Goal: Task Accomplishment & Management: Complete application form

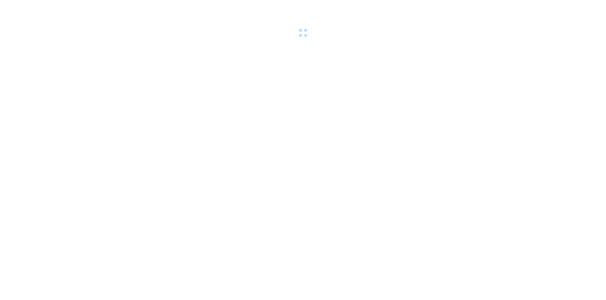
click at [118, 7] on div at bounding box center [303, 19] width 606 height 39
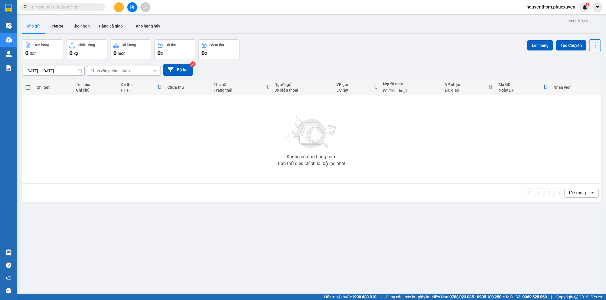
click at [118, 7] on icon "plus" at bounding box center [118, 7] width 3 height 0
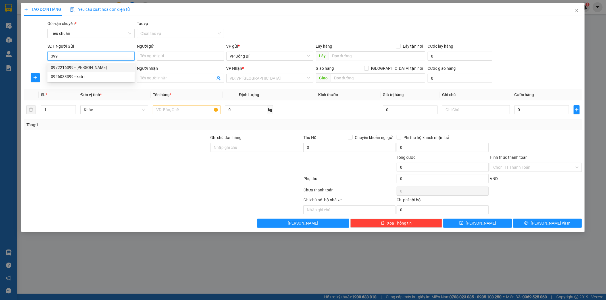
click at [89, 65] on div "0972216399 - Phương Anh" at bounding box center [91, 67] width 80 height 6
type input "0972216399"
type input "Phương Anh"
type input "0972216399"
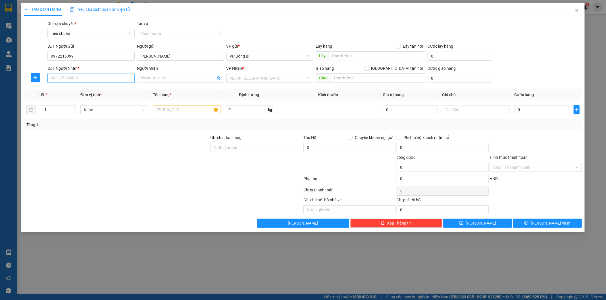
click at [96, 78] on input "SĐT Người Nhận *" at bounding box center [90, 78] width 87 height 9
click at [96, 96] on div "0961347634 - Cty Gene Solutions" at bounding box center [91, 99] width 80 height 6
type input "0961347634"
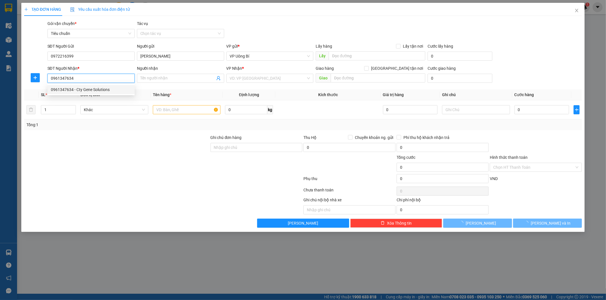
type input "Cty Gene Solutions"
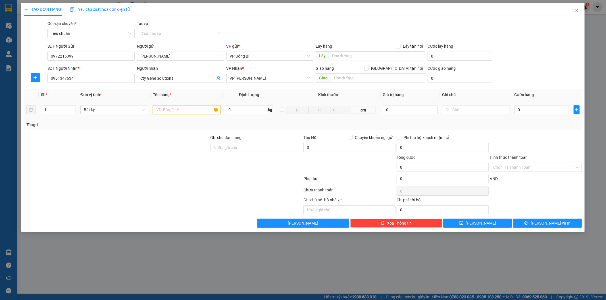
click at [184, 111] on input "text" at bounding box center [187, 109] width 68 height 9
type input "mau"
click at [550, 108] on input "0" at bounding box center [541, 109] width 55 height 9
type input "5"
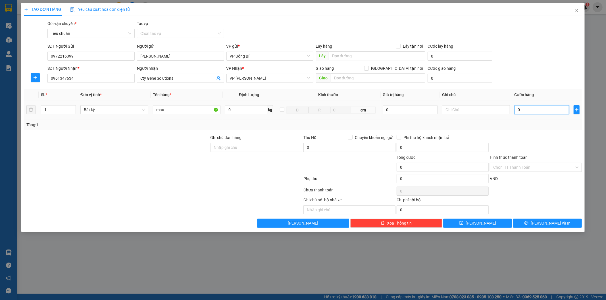
type input "5"
type input "50"
type input "50.000"
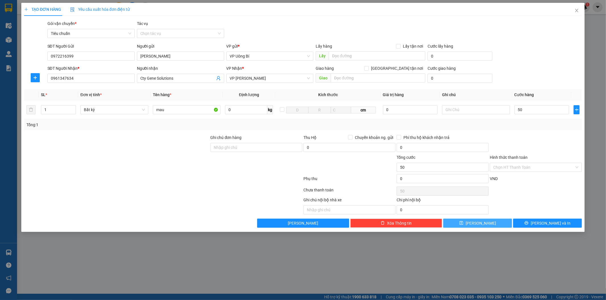
type input "50.000"
click at [540, 120] on div "Tổng: 1" at bounding box center [303, 125] width 558 height 11
click at [478, 222] on span "Lưu" at bounding box center [480, 223] width 30 height 6
type input "0"
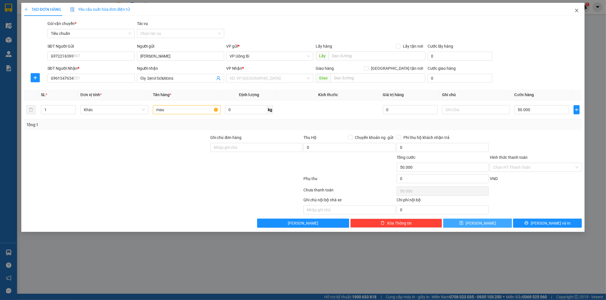
type input "0"
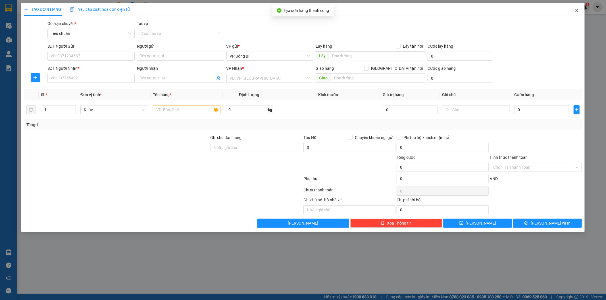
click at [577, 11] on icon "close" at bounding box center [576, 10] width 5 height 5
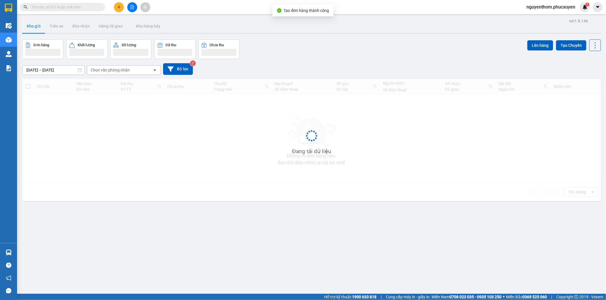
click at [272, 219] on div "ver 1.8.146 Kho gửi Trên xe Kho nhận Hàng đã giao Kho hàng hủy Đơn hàng Khối lư…" at bounding box center [311, 167] width 583 height 300
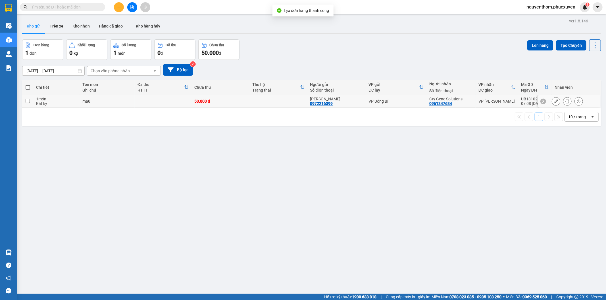
click at [265, 102] on td at bounding box center [278, 101] width 58 height 13
checkbox input "true"
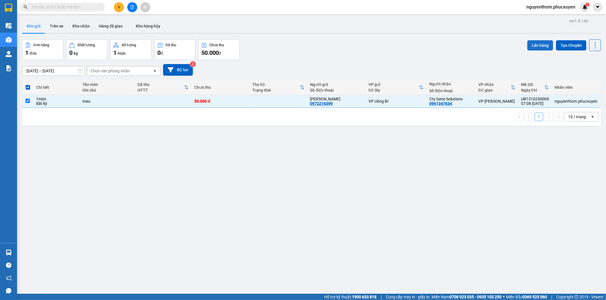
click at [535, 43] on button "Lên hàng" at bounding box center [540, 45] width 26 height 10
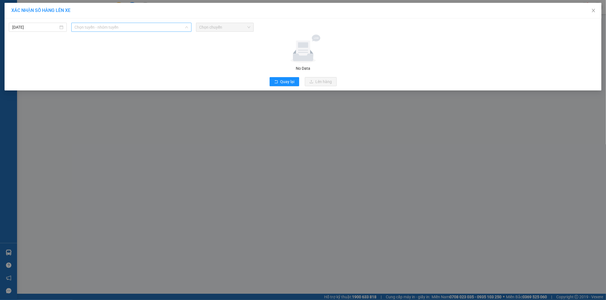
click at [144, 23] on span "Chọn tuyến - nhóm tuyến" at bounding box center [131, 27] width 113 height 9
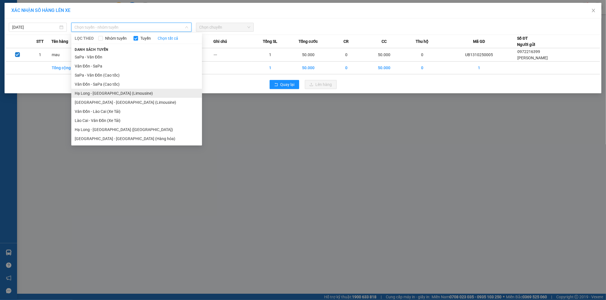
click at [133, 92] on li "Hạ Long - Hà Nội (Limousine)" at bounding box center [136, 93] width 131 height 9
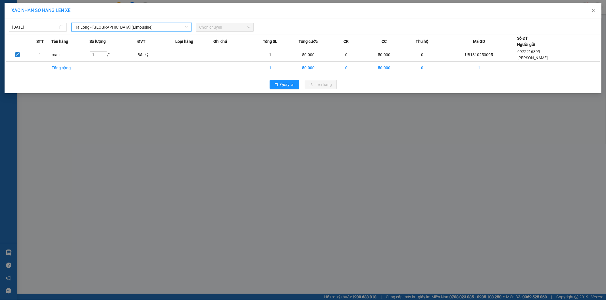
click at [214, 27] on span "Chọn chuyến" at bounding box center [224, 27] width 51 height 9
click at [223, 27] on span "Chọn chuyến" at bounding box center [224, 27] width 51 height 9
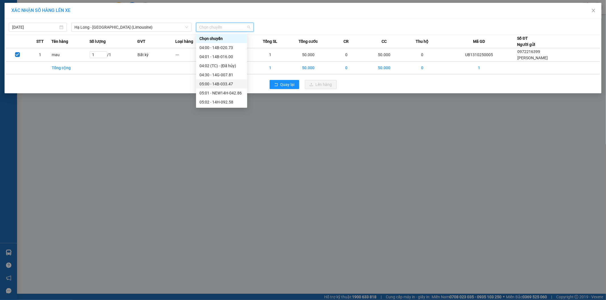
click at [231, 84] on div "05:00 - 14B-033.47" at bounding box center [221, 84] width 44 height 6
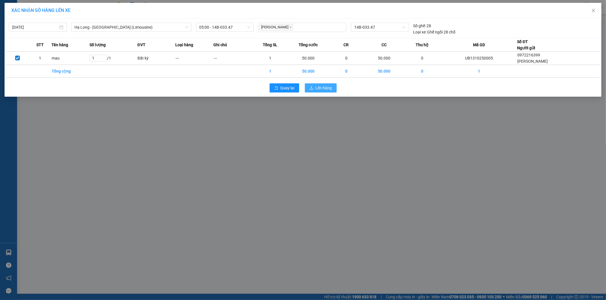
click at [322, 89] on span "Lên hàng" at bounding box center [324, 88] width 16 height 6
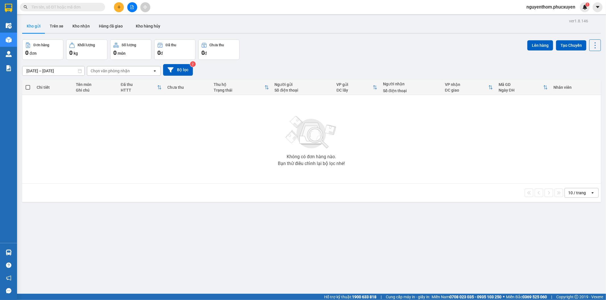
drag, startPoint x: 354, startPoint y: 47, endPoint x: 507, endPoint y: 1, distance: 159.5
click at [360, 46] on div "Đơn hàng 0 đơn Khối lượng 0 kg Số lượng 0 món Đã thu 0 đ Chưa thu 0 đ Lên hàng …" at bounding box center [311, 49] width 578 height 20
click at [268, 45] on div "Đơn hàng 0 đơn Khối lượng 0 kg Số lượng 0 món Đã thu 0 đ Chưa thu 0 đ Lên hàng …" at bounding box center [311, 49] width 578 height 20
click at [80, 27] on button "Kho nhận" at bounding box center [81, 26] width 26 height 14
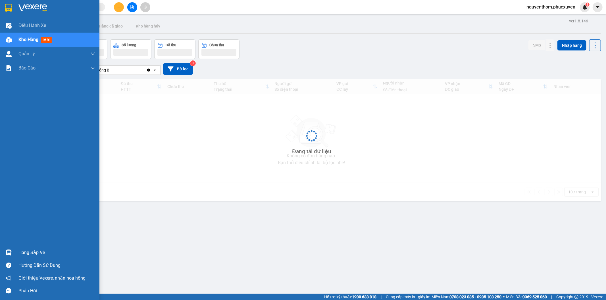
click at [7, 253] on img at bounding box center [9, 253] width 6 height 6
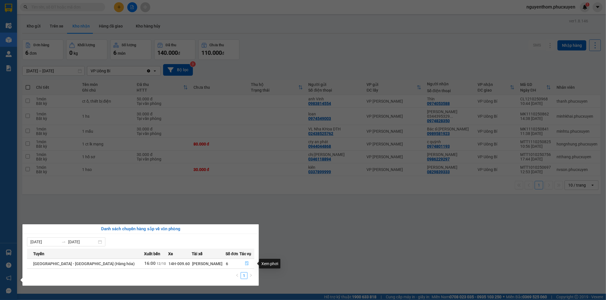
click at [245, 263] on icon "file-done" at bounding box center [247, 264] width 4 height 4
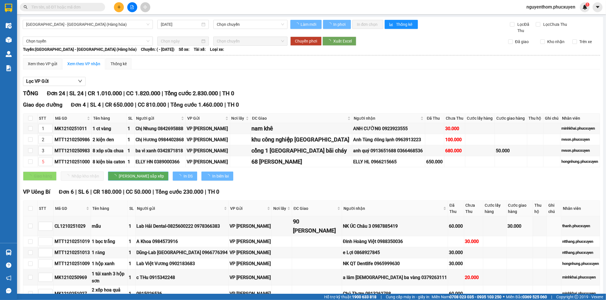
type input "12/10/2025"
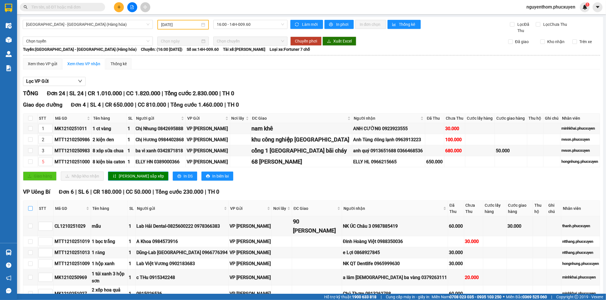
click at [29, 206] on input "checkbox" at bounding box center [30, 208] width 5 height 5
checkbox input "true"
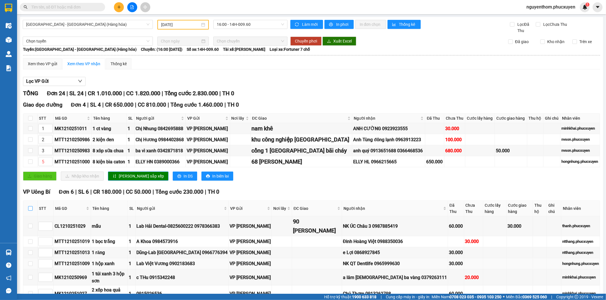
checkbox input "true"
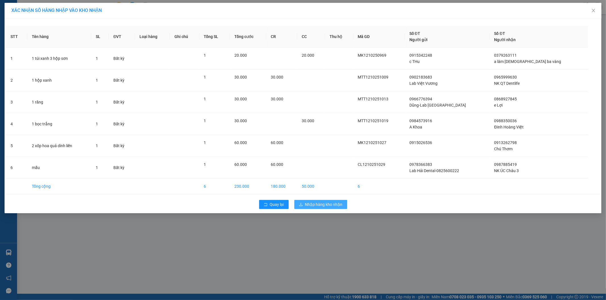
click at [323, 207] on span "Nhập hàng kho nhận" at bounding box center [323, 205] width 37 height 6
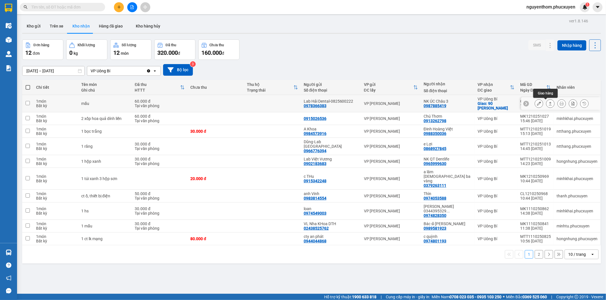
click at [548, 104] on icon at bounding box center [550, 104] width 4 height 4
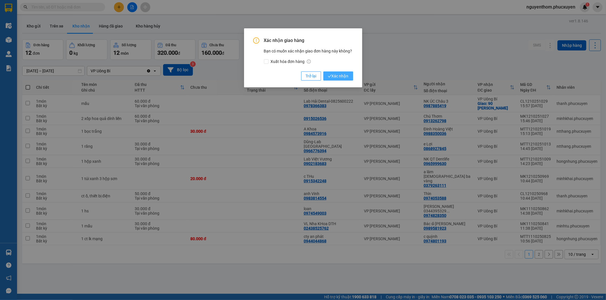
click at [342, 76] on span "Xác nhận" at bounding box center [338, 76] width 21 height 6
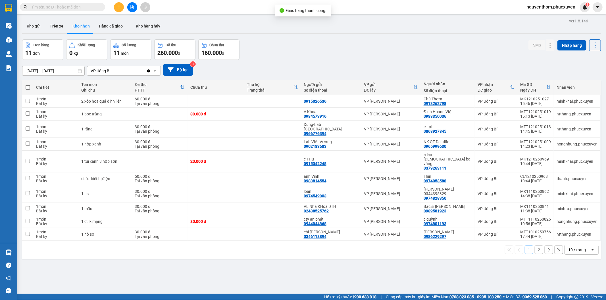
click at [288, 52] on div "Đơn hàng 11 đơn Khối lượng 0 kg Số lượng 11 món Đã thu 260.000 đ Chưa thu 160.0…" at bounding box center [311, 49] width 578 height 20
click at [548, 160] on icon at bounding box center [550, 162] width 4 height 4
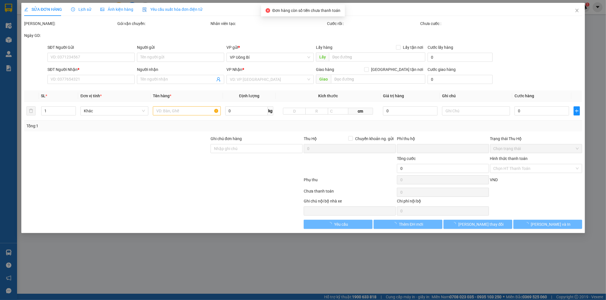
type input "0915342248"
type input "c THu"
type input "0379263111"
type input "a lâm chùa ba vàng"
type input "0"
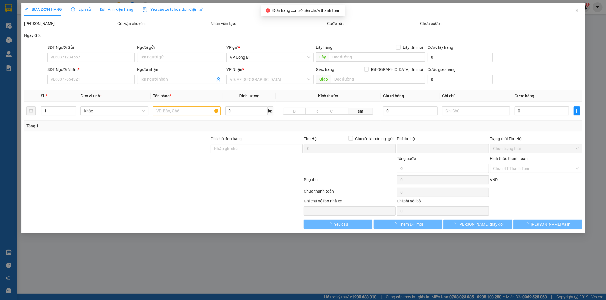
type input "20.000"
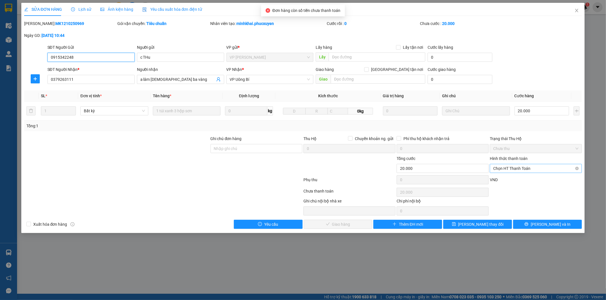
click at [516, 169] on span "Chọn HT Thanh Toán" at bounding box center [535, 168] width 85 height 9
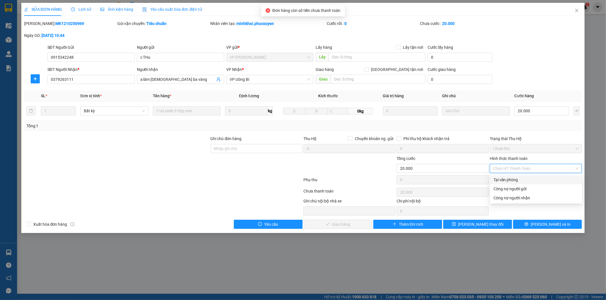
click at [514, 181] on div "Tại văn phòng" at bounding box center [535, 180] width 85 height 6
type input "0"
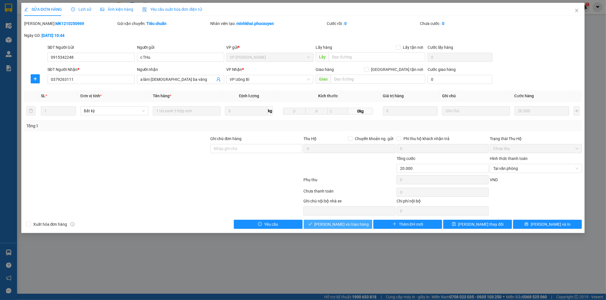
click at [346, 225] on span "Lưu và Giao hàng" at bounding box center [341, 225] width 55 height 6
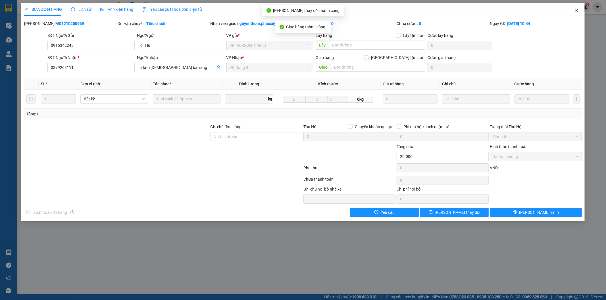
click at [575, 10] on icon "close" at bounding box center [576, 10] width 5 height 5
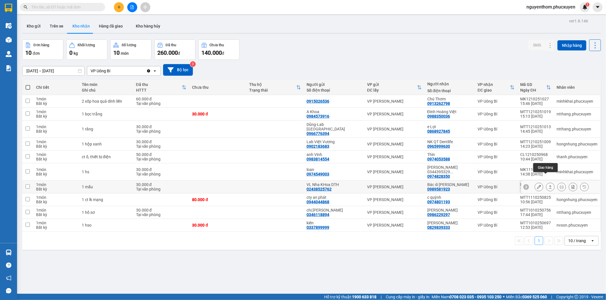
click at [549, 185] on icon at bounding box center [550, 186] width 3 height 3
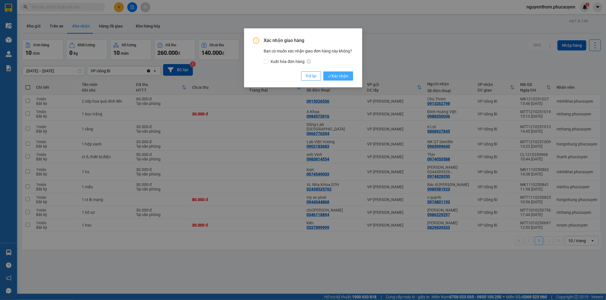
click at [338, 77] on span "Xác nhận" at bounding box center [338, 76] width 21 height 6
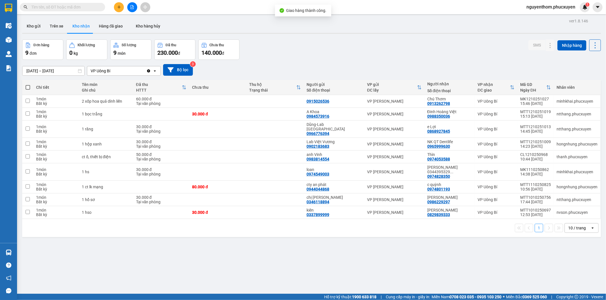
click at [268, 65] on div "11/10/2025 – 13/10/2025 Press the down arrow key to interact with the calendar …" at bounding box center [311, 70] width 578 height 12
click at [29, 24] on button "Kho gửi" at bounding box center [33, 26] width 23 height 14
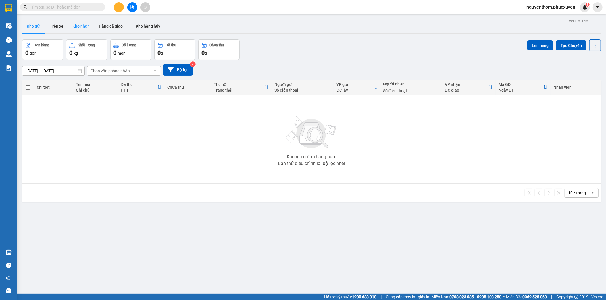
click at [83, 24] on button "Kho nhận" at bounding box center [81, 26] width 26 height 14
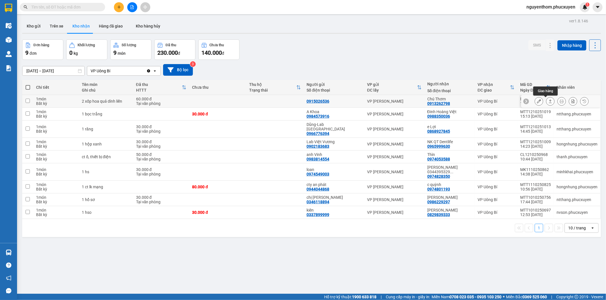
click at [548, 102] on icon at bounding box center [550, 101] width 4 height 4
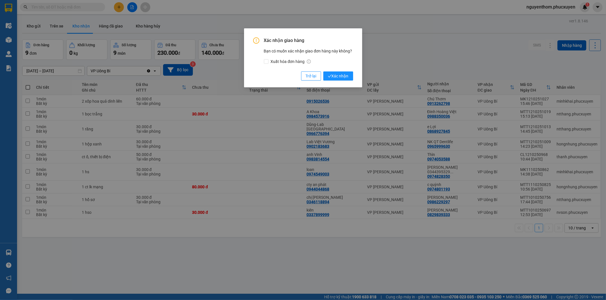
drag, startPoint x: 338, startPoint y: 75, endPoint x: 365, endPoint y: 86, distance: 29.4
click at [338, 75] on span "Xác nhận" at bounding box center [338, 76] width 21 height 6
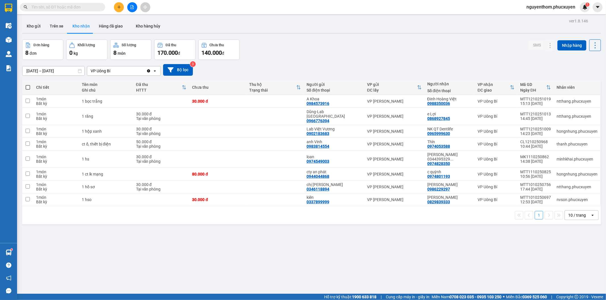
click at [346, 61] on div "11/10/2025 – 13/10/2025 Press the down arrow key to interact with the calendar …" at bounding box center [311, 70] width 578 height 20
click at [310, 51] on div "Đơn hàng 8 đơn Khối lượng 0 kg Số lượng 8 món Đã thu 170.000 đ Chưa thu 140.000…" at bounding box center [311, 49] width 578 height 20
click at [301, 57] on div "Đơn hàng 8 đơn Khối lượng 0 kg Số lượng 8 món Đã thu 170.000 đ Chưa thu 140.000…" at bounding box center [311, 49] width 578 height 20
click at [118, 5] on icon "plus" at bounding box center [119, 7] width 4 height 4
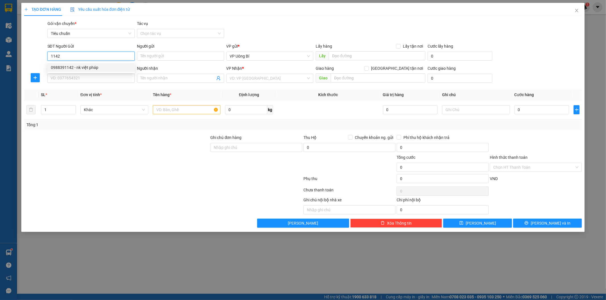
click at [85, 68] on div "0988391142 - nk việt pháp" at bounding box center [91, 67] width 80 height 6
type input "0988391142"
type input "nk việt pháp"
type input "0988391142"
click at [89, 78] on input "SĐT Người Nhận *" at bounding box center [90, 78] width 87 height 9
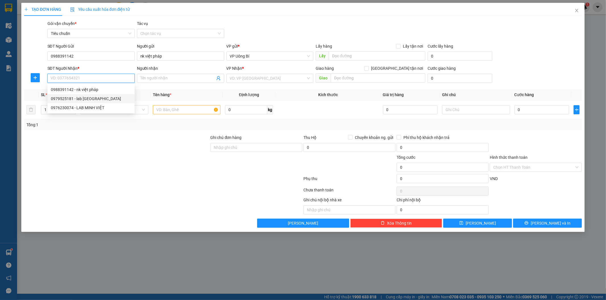
click at [92, 100] on div "0979525181 - lab Phú Thành" at bounding box center [91, 99] width 80 height 6
type input "0979525181"
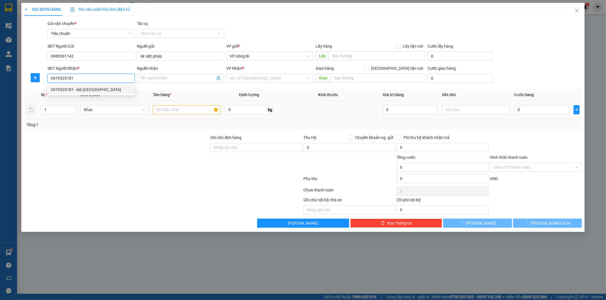
type input "lab Phú Thành"
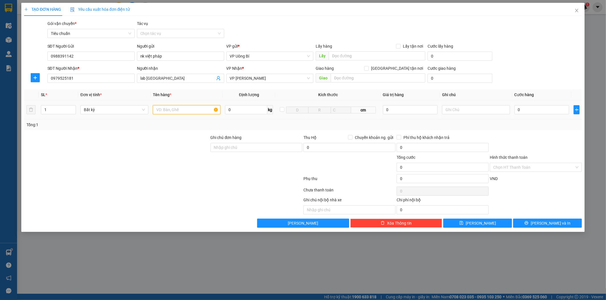
click at [186, 110] on input "text" at bounding box center [187, 109] width 68 height 9
type input "mẫu r"
click at [545, 108] on input "0" at bounding box center [541, 109] width 55 height 9
type input "3"
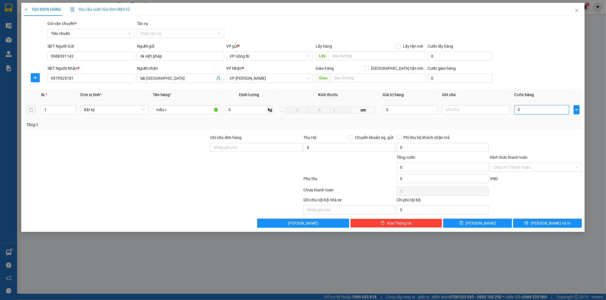
type input "3"
type input "30"
click at [529, 168] on input "Hình thức thanh toán" at bounding box center [533, 167] width 81 height 9
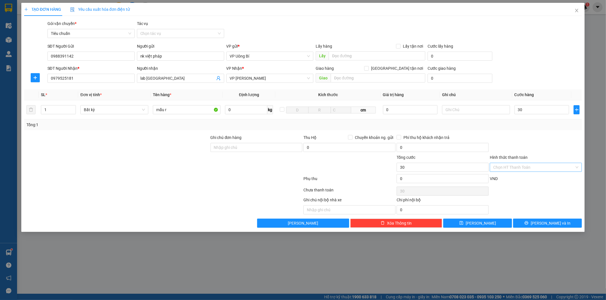
type input "30.000"
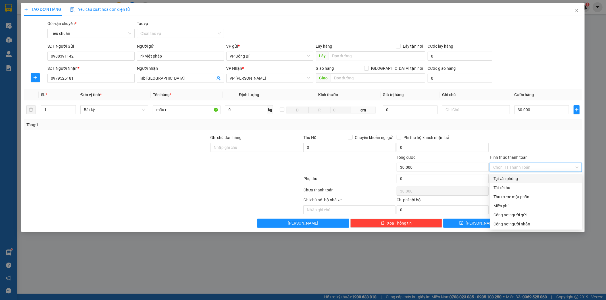
click at [517, 178] on div "Tại văn phòng" at bounding box center [535, 179] width 85 height 6
type input "0"
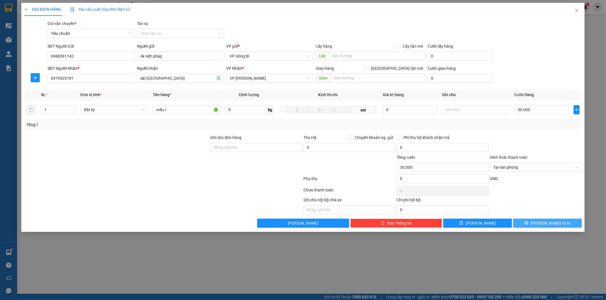
click at [530, 225] on button "Lưu và In" at bounding box center [547, 223] width 69 height 9
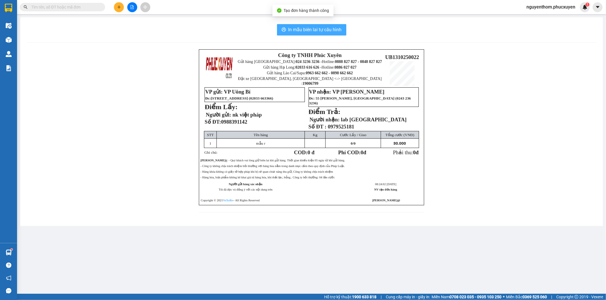
click at [318, 31] on span "In mẫu biên lai tự cấu hình" at bounding box center [314, 29] width 53 height 7
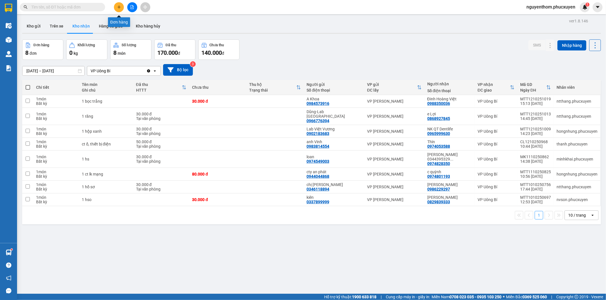
click at [120, 7] on icon "plus" at bounding box center [119, 7] width 4 height 4
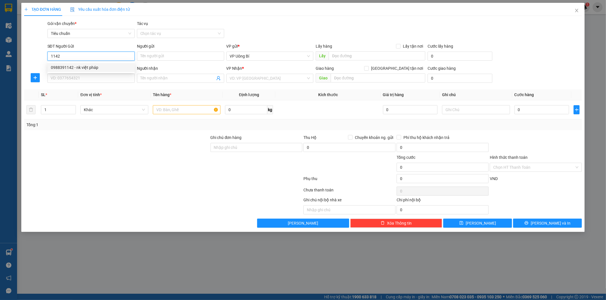
click at [91, 65] on div "0988391142 - nk việt pháp" at bounding box center [91, 67] width 80 height 6
type input "0988391142"
type input "nk việt pháp"
type input "0988391142"
click at [96, 76] on input "SĐT Người Nhận *" at bounding box center [90, 78] width 87 height 9
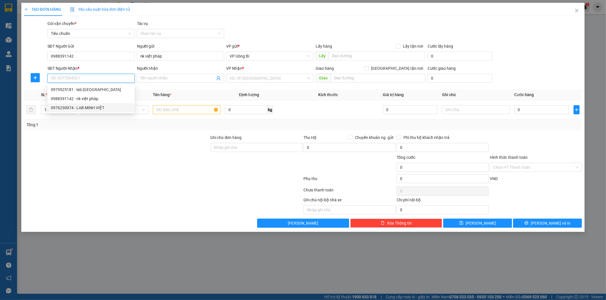
click at [97, 107] on div "0976230074 - LAB MINH VIỆT" at bounding box center [91, 108] width 80 height 6
type input "0976230074"
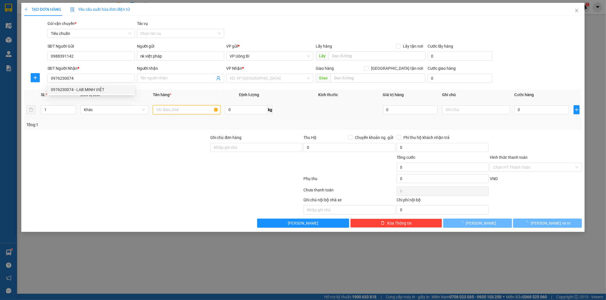
type input "LAB MINH VIỆT"
click at [184, 113] on input "text" at bounding box center [187, 109] width 68 height 9
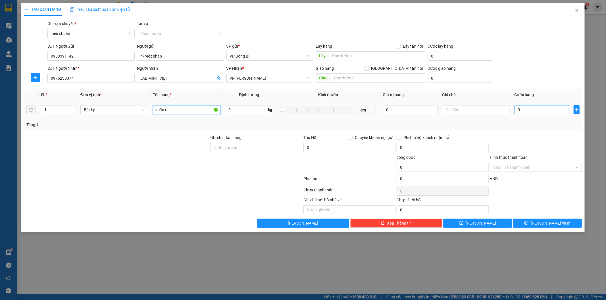
type input "mẫu r"
click at [552, 111] on input "0" at bounding box center [541, 109] width 55 height 9
type input "3"
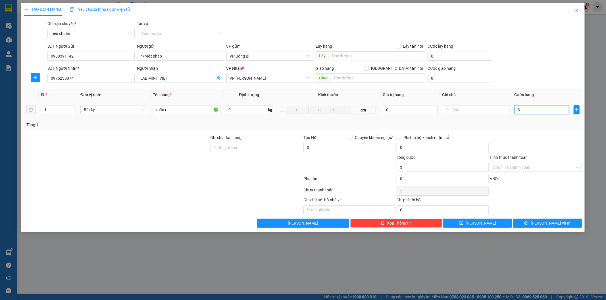
type input "30"
type input "30.000"
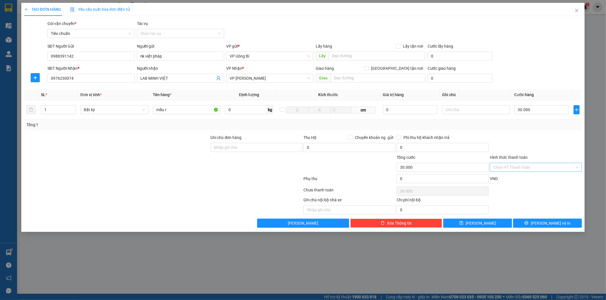
click at [529, 166] on input "Hình thức thanh toán" at bounding box center [533, 167] width 81 height 9
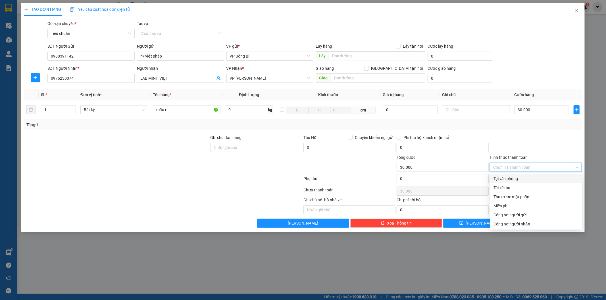
click at [515, 181] on div "Tại văn phòng" at bounding box center [535, 179] width 85 height 6
type input "0"
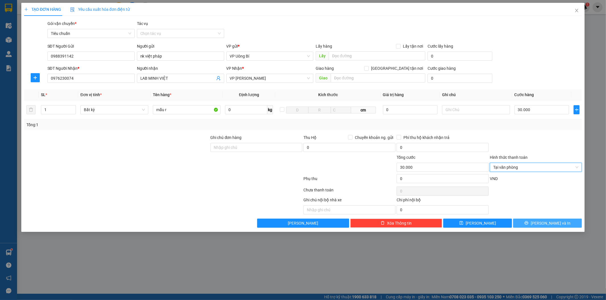
click at [533, 223] on button "Lưu và In" at bounding box center [547, 223] width 69 height 9
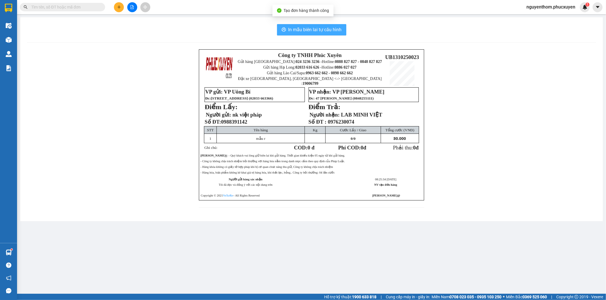
click at [309, 32] on span "In mẫu biên lai tự cấu hình" at bounding box center [314, 29] width 53 height 7
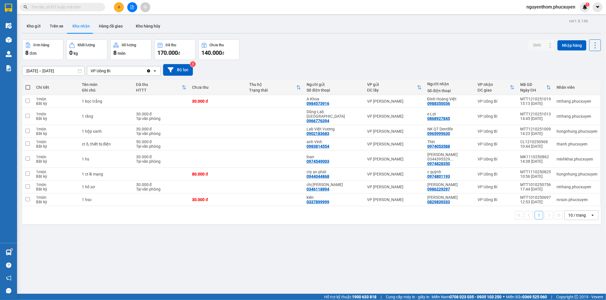
click at [79, 8] on input "text" at bounding box center [64, 7] width 67 height 6
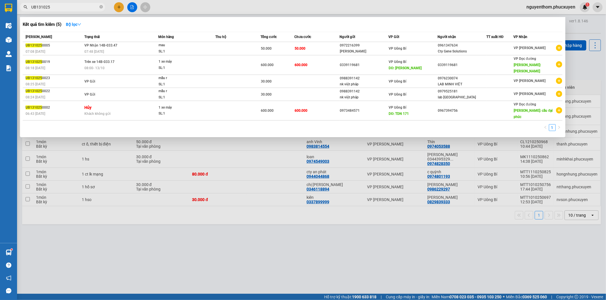
type input "UB131025"
click at [242, 226] on div at bounding box center [303, 150] width 606 height 300
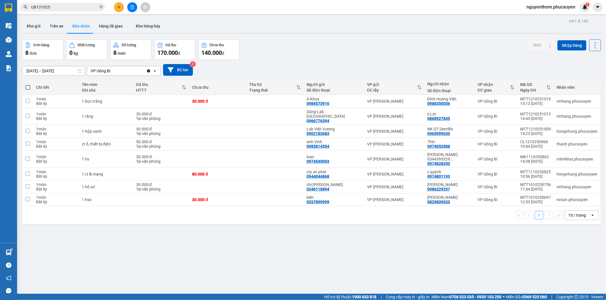
click at [279, 72] on div "11/10/2025 – 13/10/2025 Press the down arrow key to interact with the calendar …" at bounding box center [311, 70] width 578 height 12
click at [35, 27] on button "Kho gửi" at bounding box center [33, 26] width 23 height 14
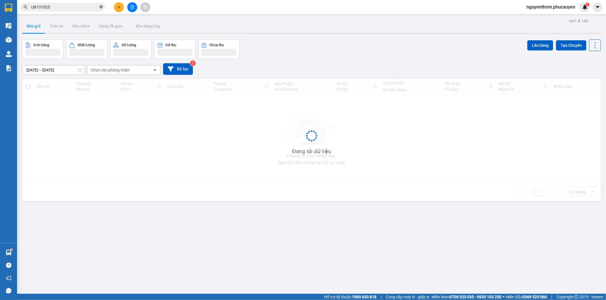
click at [101, 6] on icon "close-circle" at bounding box center [100, 6] width 3 height 3
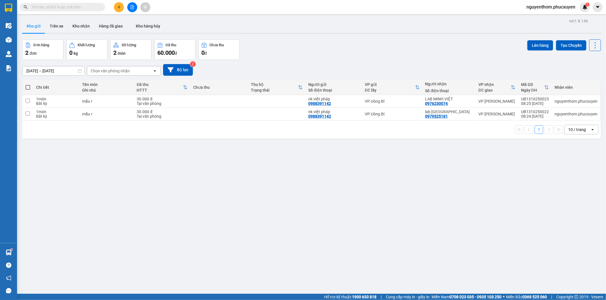
drag, startPoint x: 301, startPoint y: 135, endPoint x: 116, endPoint y: 135, distance: 184.6
click at [296, 135] on div "1 10 / trang open" at bounding box center [311, 130] width 578 height 18
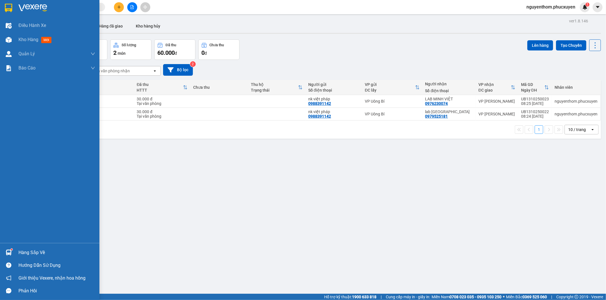
click at [6, 253] on img at bounding box center [9, 253] width 6 height 6
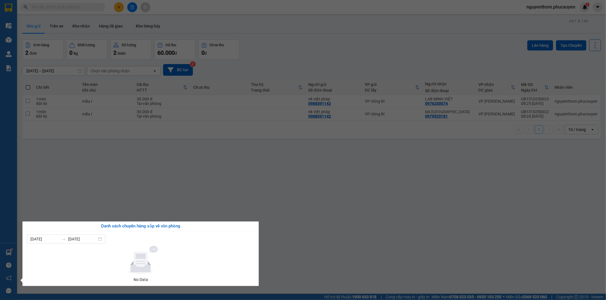
click at [324, 254] on section "Kết quả tìm kiếm ( 5 ) Bộ lọc Mã ĐH Trạng thái Món hàng Thu hộ Tổng cước Chưa c…" at bounding box center [303, 150] width 606 height 300
